Goal: Task Accomplishment & Management: Use online tool/utility

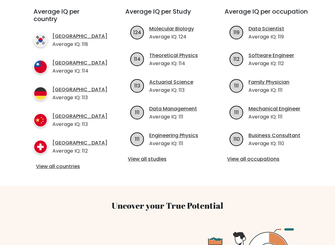
scroll to position [173, 0]
click at [52, 164] on link "View all countries" at bounding box center [68, 166] width 65 height 7
click at [51, 170] on link "View all countries" at bounding box center [68, 166] width 65 height 7
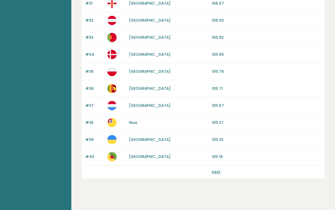
scroll to position [603, 0]
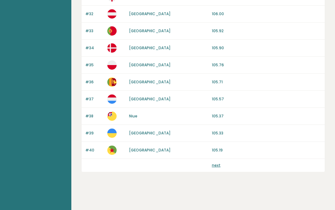
click at [209, 163] on div "next" at bounding box center [203, 165] width 243 height 13
click at [214, 165] on link "next" at bounding box center [216, 165] width 9 height 5
click at [216, 164] on link "next" at bounding box center [216, 165] width 9 height 5
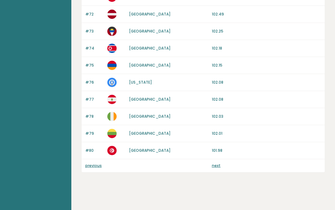
scroll to position [603, 0]
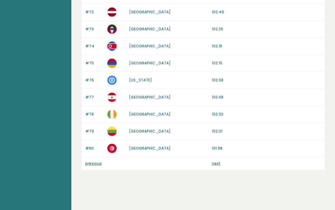
click at [215, 164] on link "next" at bounding box center [216, 163] width 9 height 5
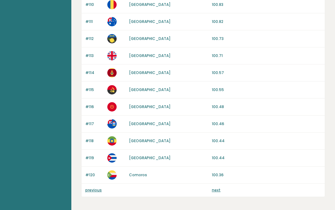
scroll to position [573, 0]
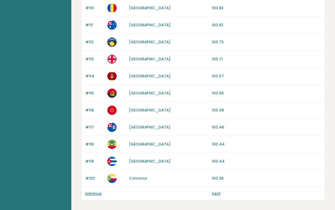
click at [218, 194] on link "next" at bounding box center [216, 193] width 9 height 5
click at [212, 194] on link "next" at bounding box center [216, 193] width 9 height 5
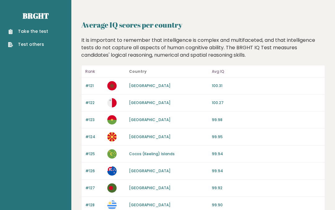
click at [26, 29] on link "Take the test" at bounding box center [28, 31] width 40 height 7
click at [27, 32] on link "Take the test" at bounding box center [28, 31] width 40 height 7
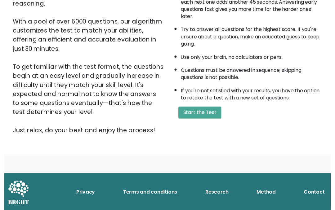
scroll to position [99, 0]
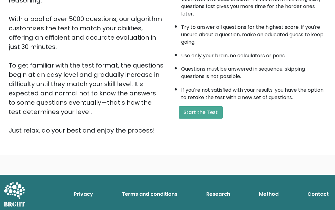
click at [209, 119] on button "Start the Test" at bounding box center [201, 112] width 44 height 12
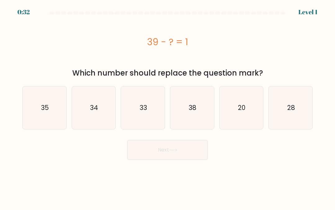
click at [189, 118] on icon "38" at bounding box center [192, 108] width 43 height 43
click at [168, 107] on input "d. 38" at bounding box center [167, 106] width 0 height 2
radio input "true"
click at [171, 151] on icon at bounding box center [173, 150] width 8 height 3
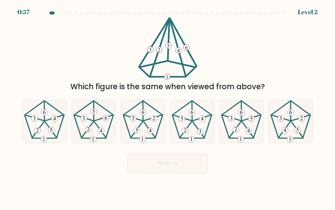
click at [90, 128] on 752 at bounding box center [88, 129] width 6 height 6
click at [167, 107] on input "b." at bounding box center [167, 106] width 0 height 2
radio input "true"
click at [159, 167] on button "Next" at bounding box center [167, 164] width 81 height 20
